Goal: Information Seeking & Learning: Learn about a topic

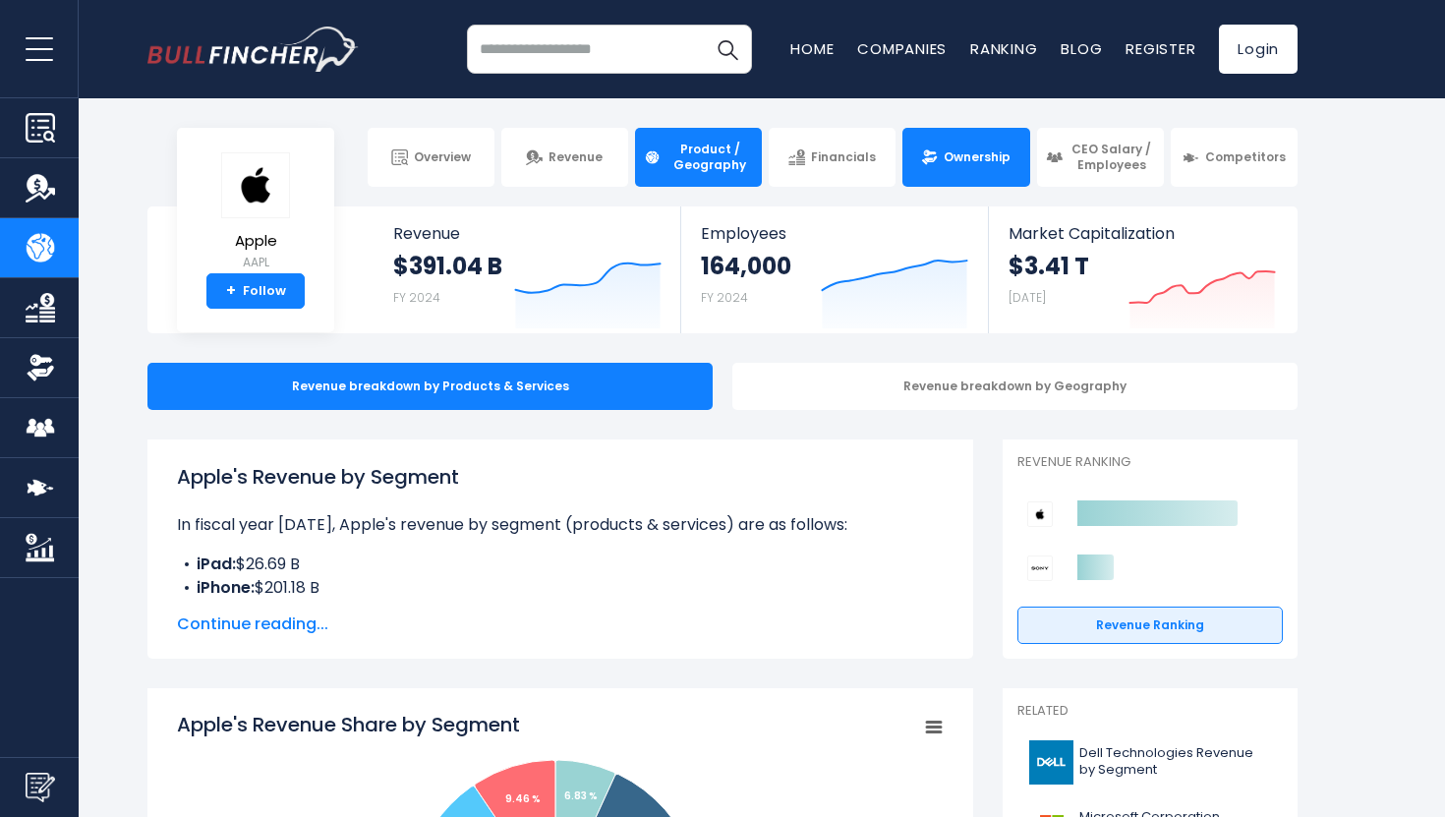
click at [934, 179] on link "Ownership" at bounding box center [965, 157] width 127 height 59
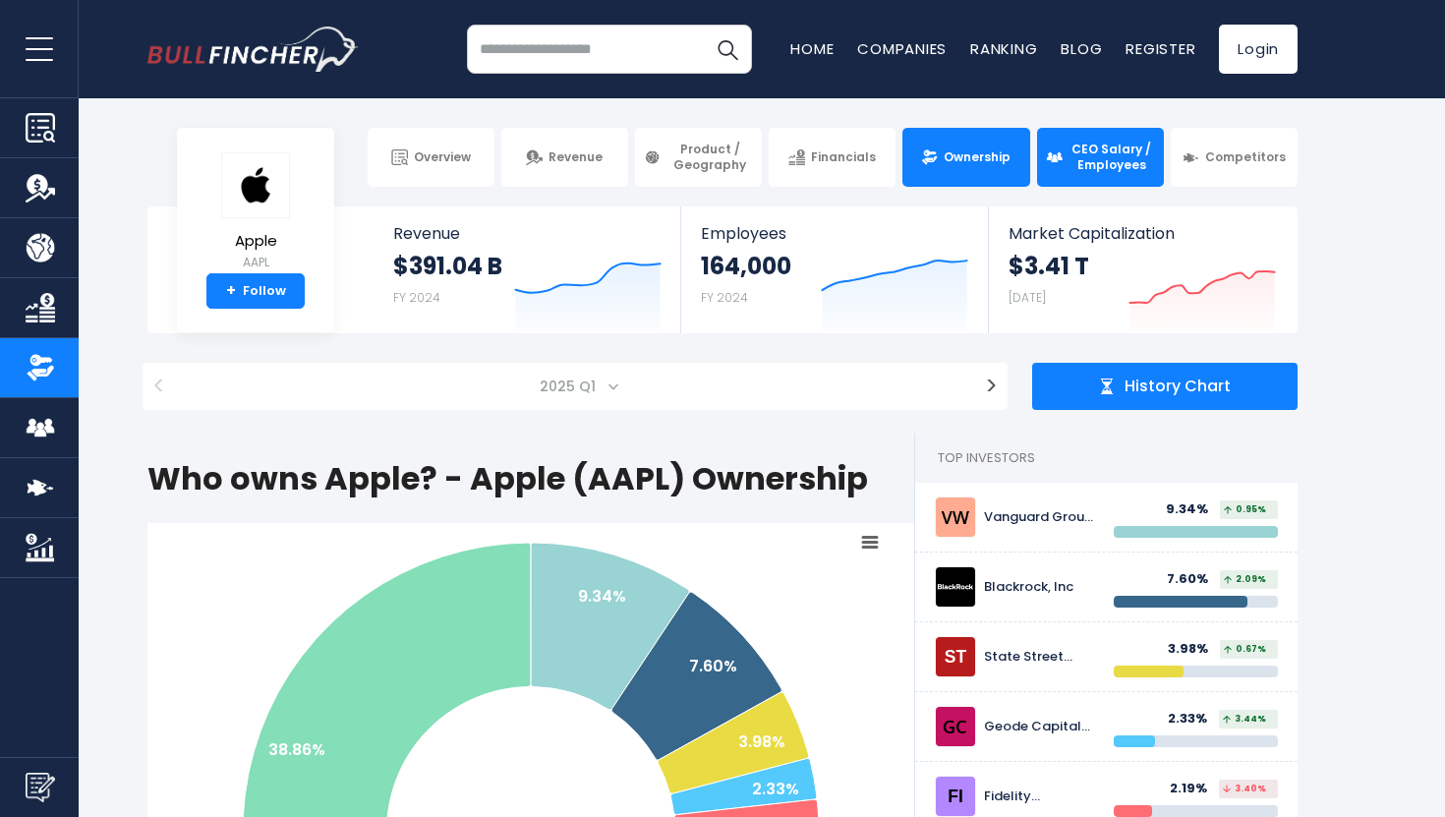
click at [1109, 160] on span "CEO Salary / Employees" at bounding box center [1111, 157] width 86 height 30
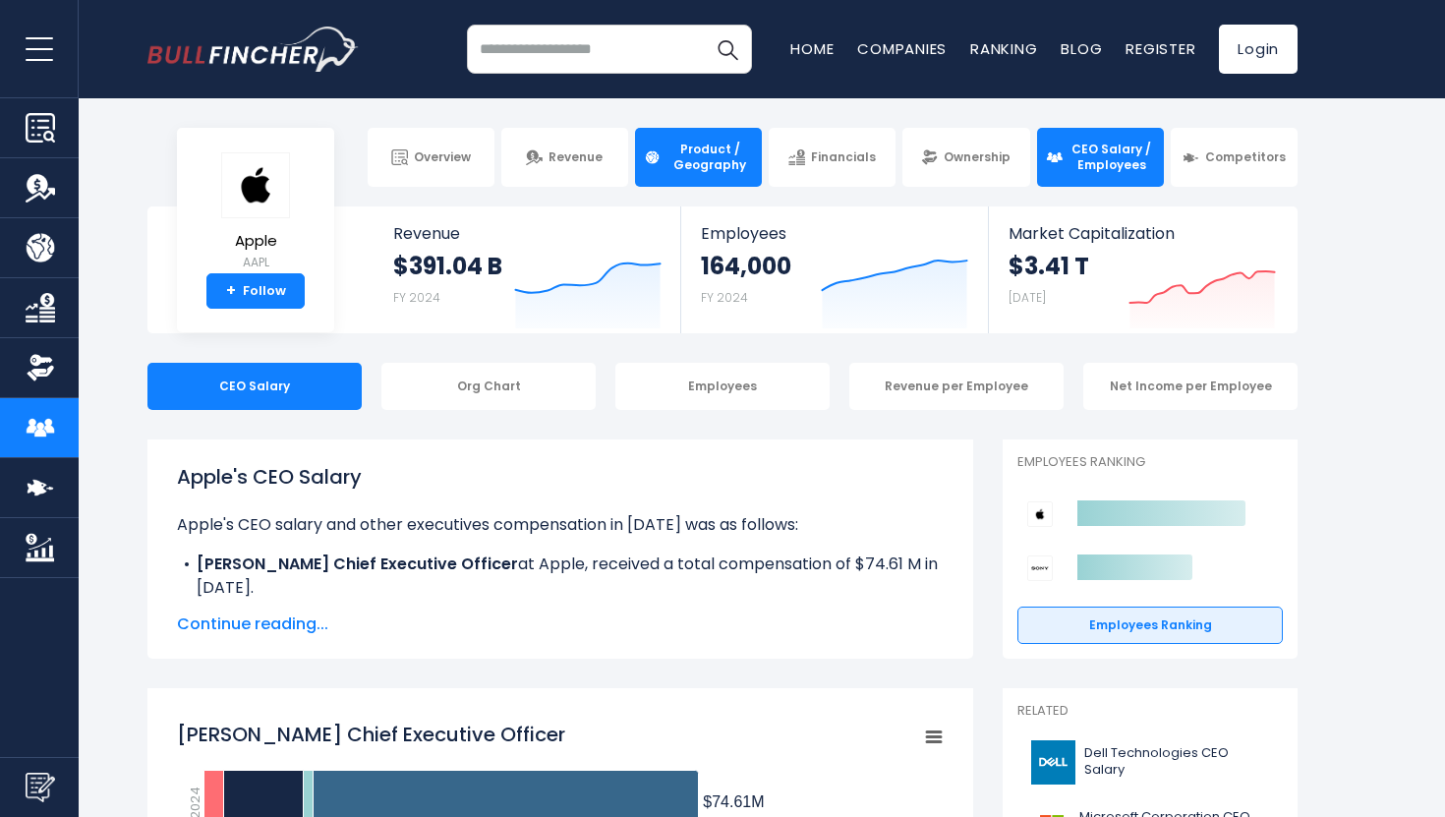
click at [722, 167] on span "Product / Geography" at bounding box center [709, 157] width 86 height 30
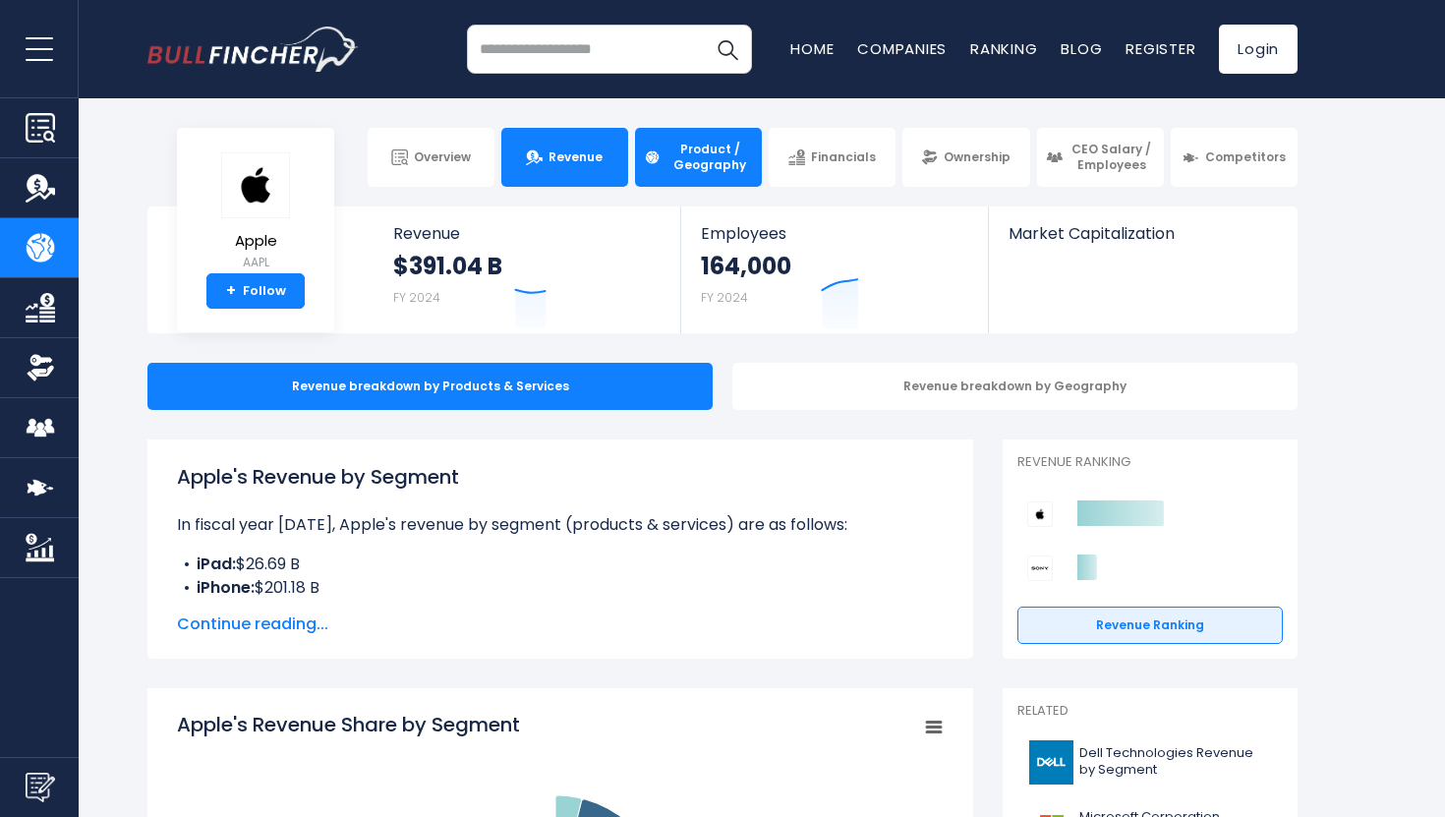
click at [587, 149] on span "Revenue" at bounding box center [575, 157] width 54 height 16
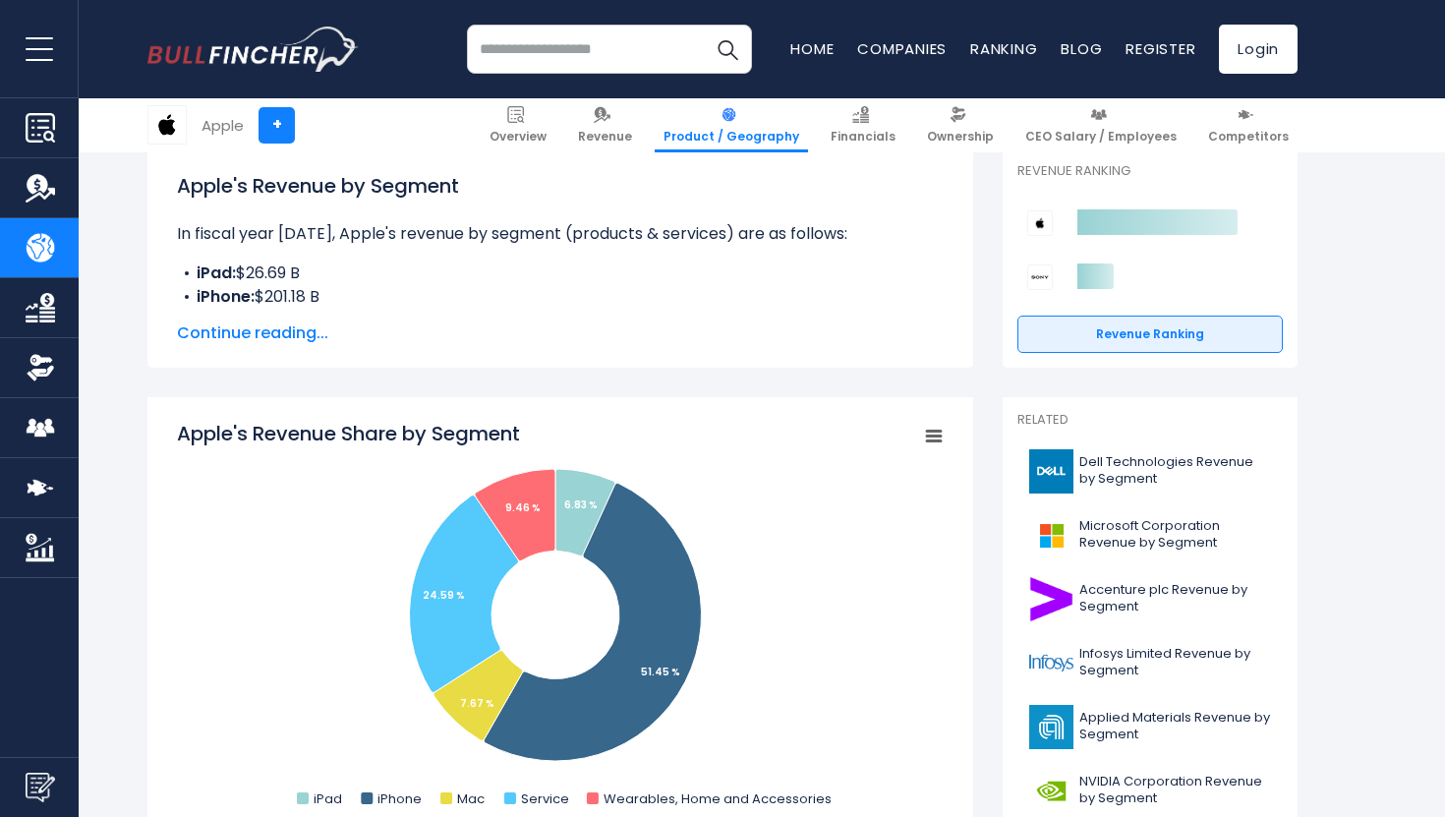
scroll to position [313, 0]
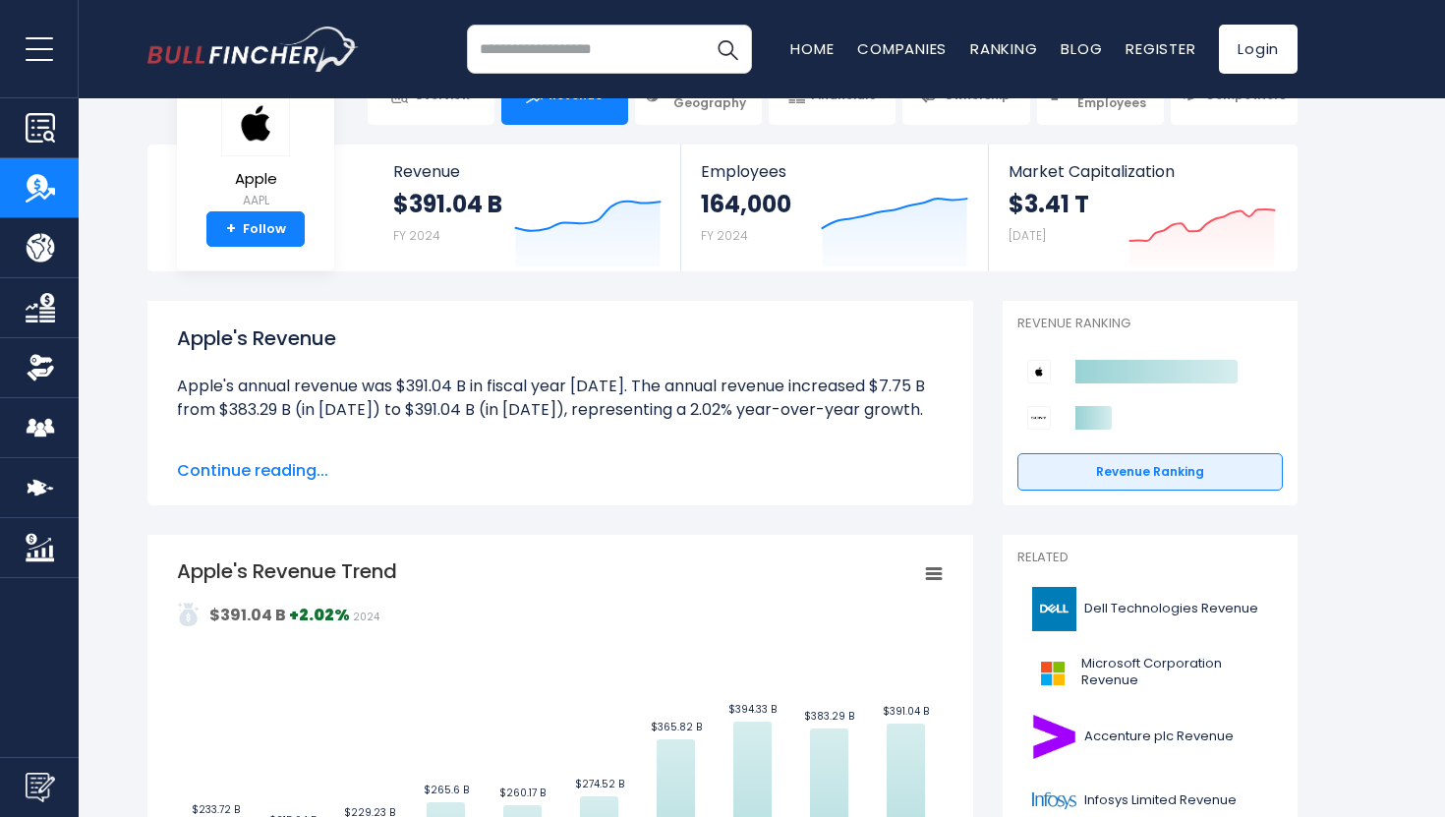
scroll to position [59, 0]
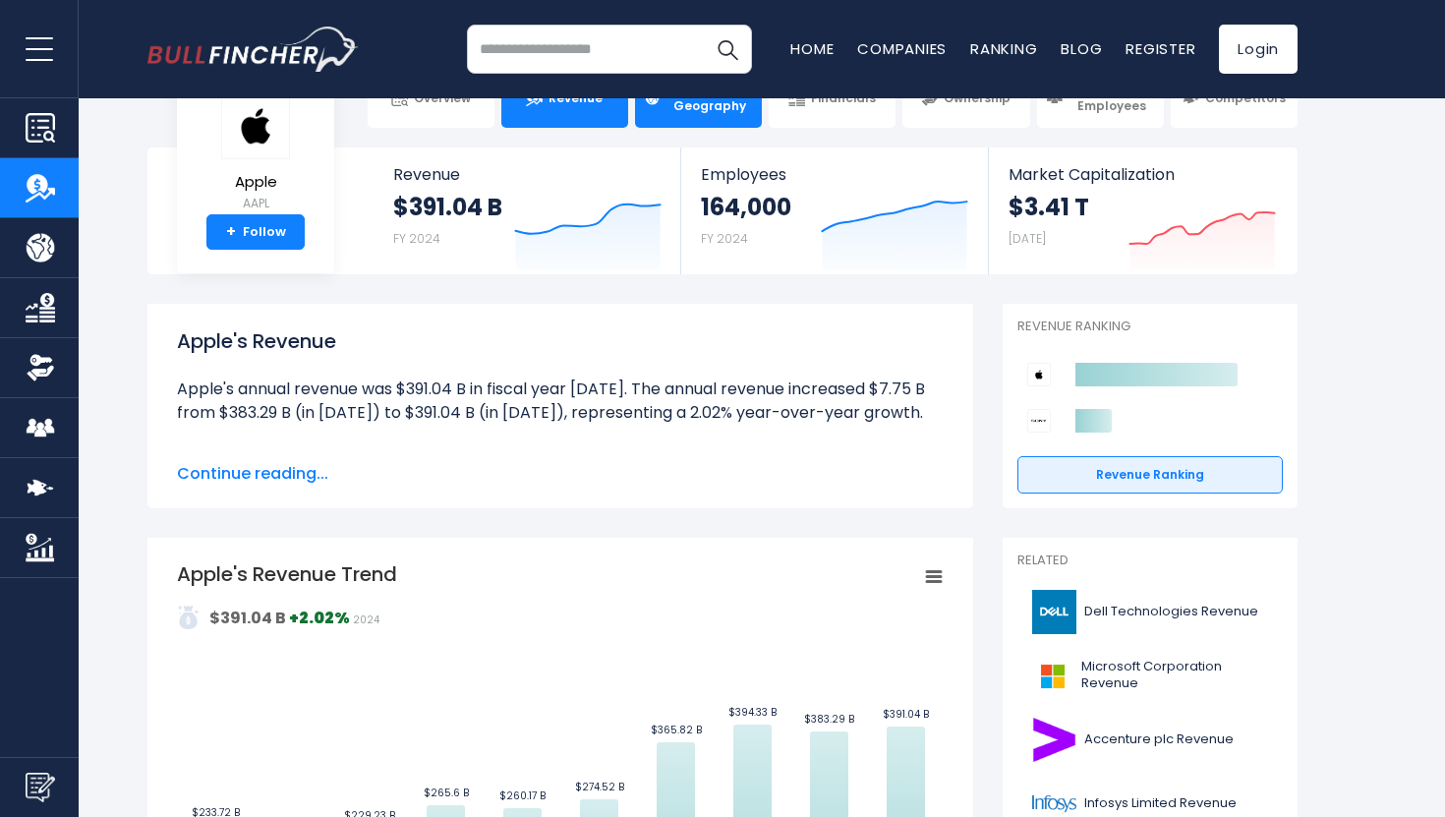
click at [673, 103] on span "Product / Geography" at bounding box center [709, 98] width 86 height 30
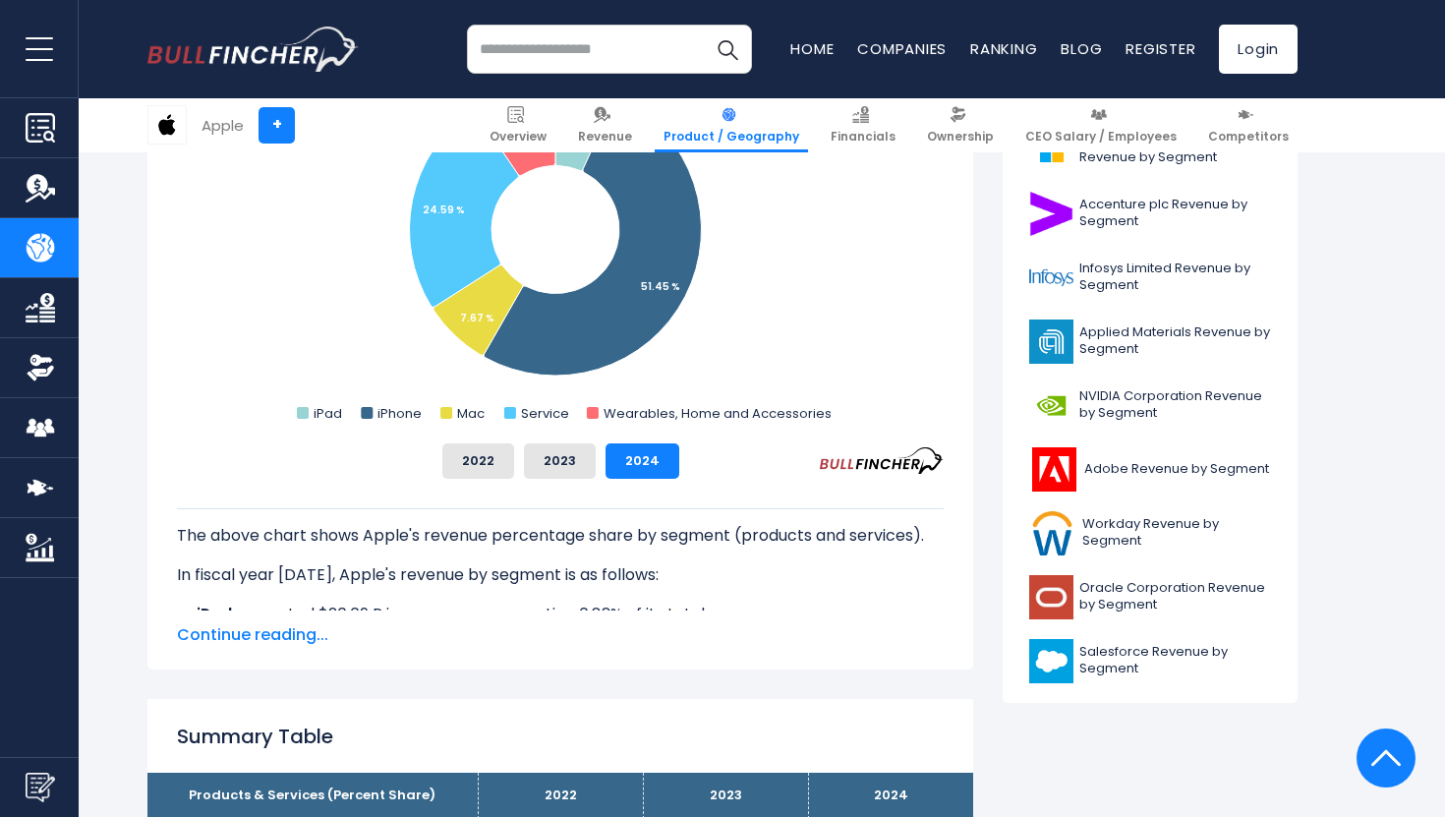
scroll to position [690, 0]
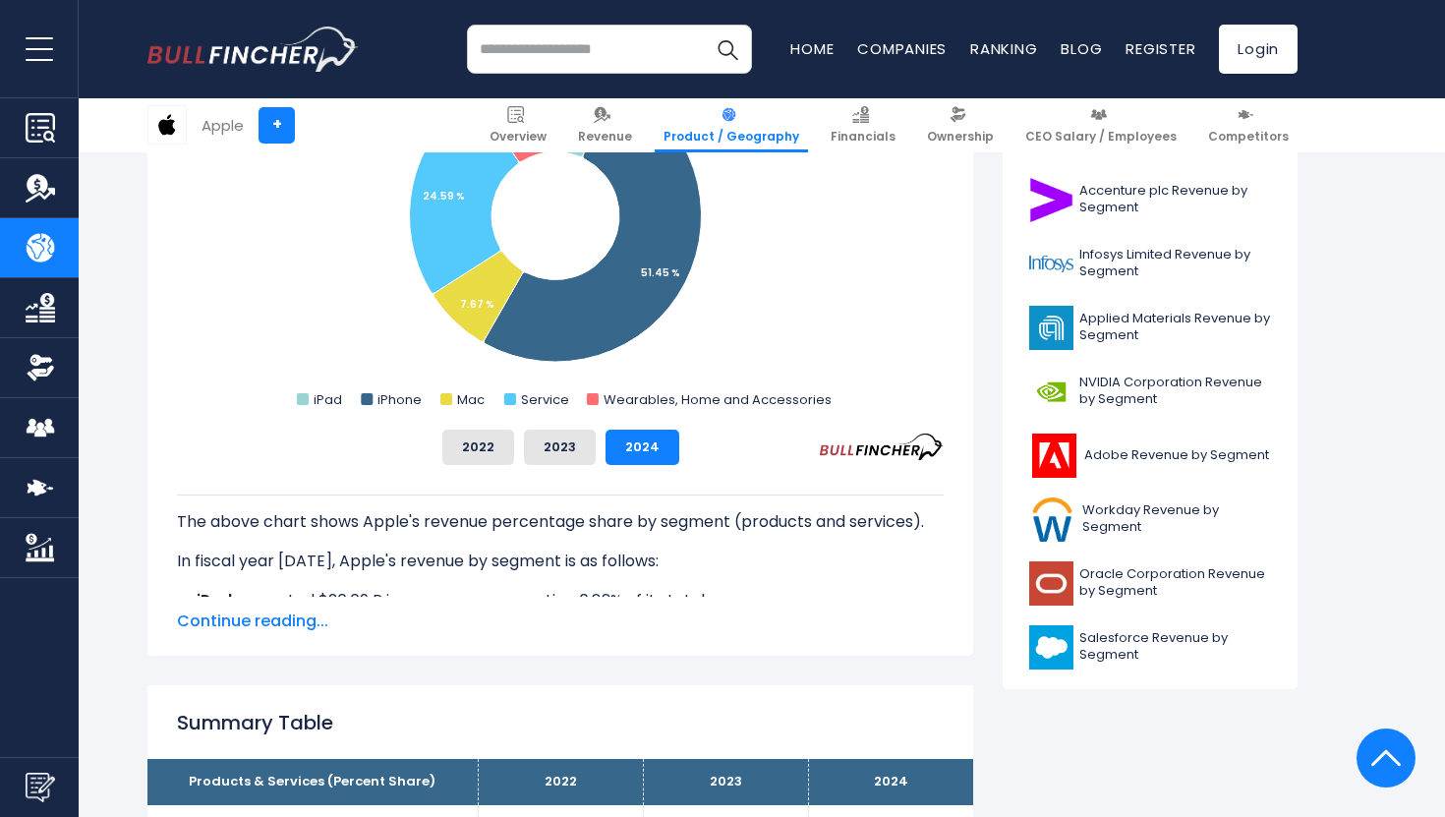
click at [275, 615] on span "Continue reading..." at bounding box center [560, 621] width 767 height 24
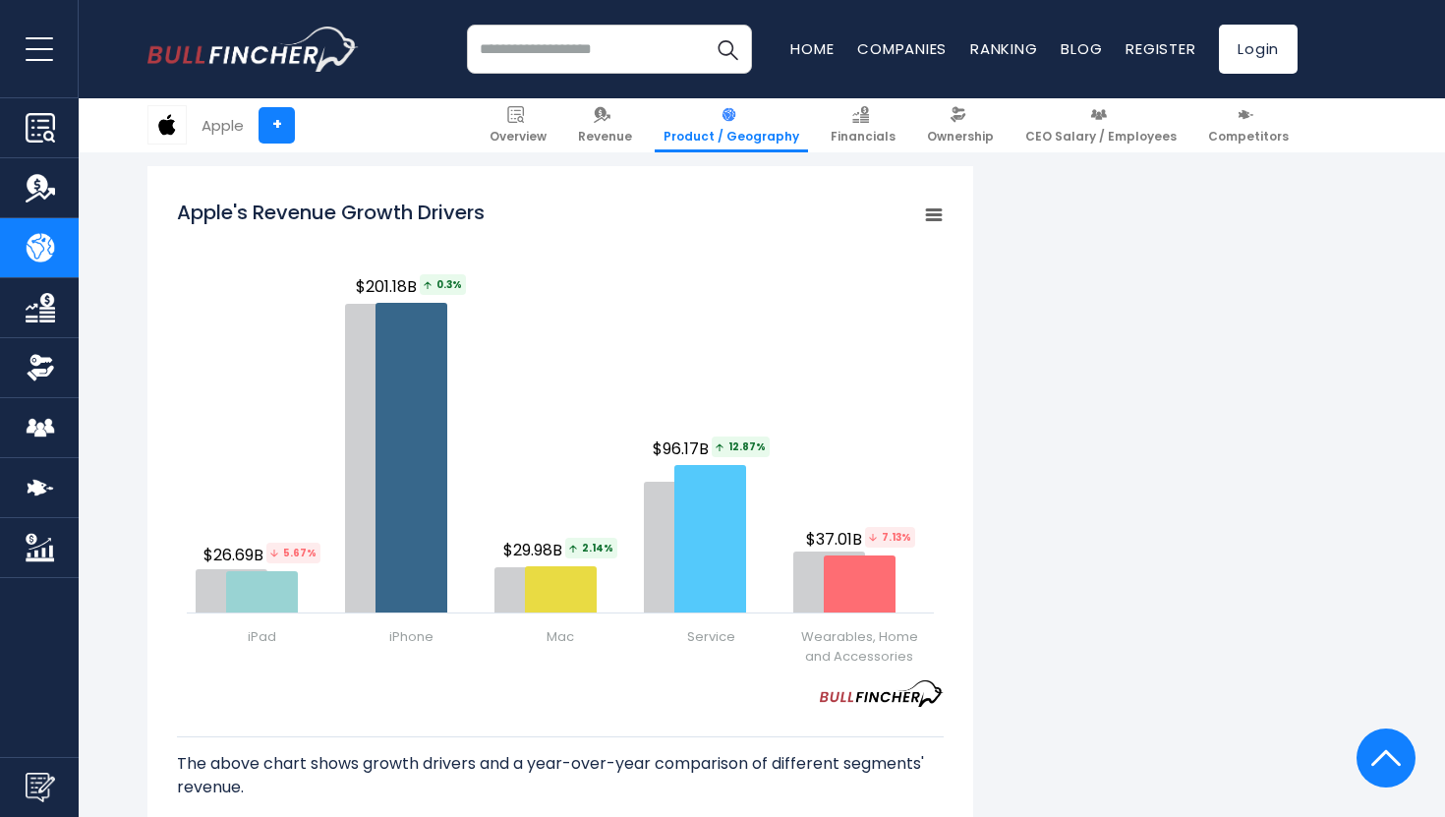
scroll to position [2561, 0]
